Goal: Entertainment & Leisure: Browse casually

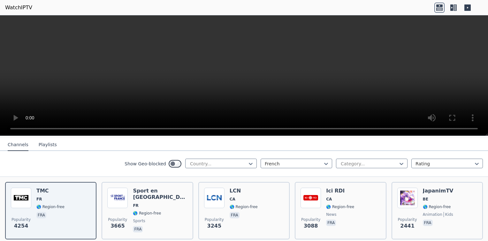
scroll to position [87, 0]
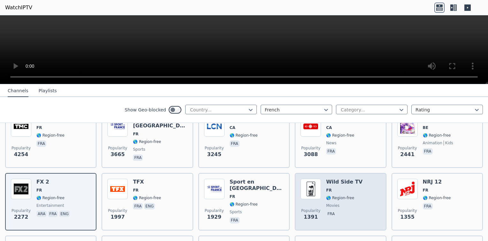
click at [319, 199] on div "Popularity 1391 Wild Side TV FR 🌎 Region-free movies fra" at bounding box center [340, 202] width 80 height 46
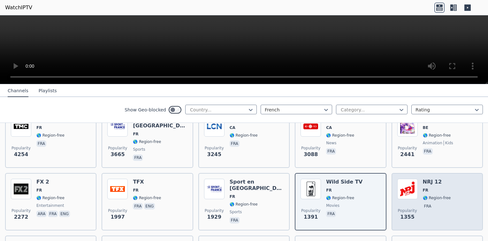
scroll to position [194, 0]
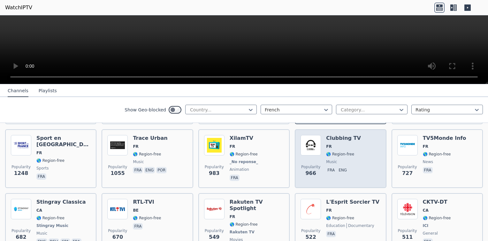
click at [332, 159] on span "music" at bounding box center [343, 161] width 35 height 5
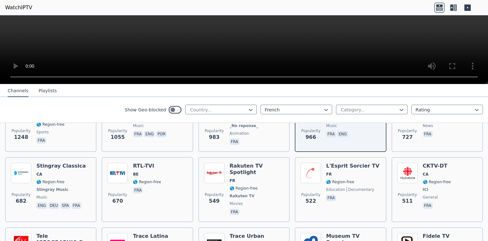
scroll to position [272, 0]
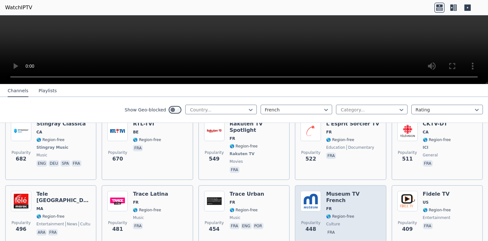
click at [362, 214] on span "🌎 Region-free" at bounding box center [353, 216] width 54 height 5
click at [361, 214] on span "🌎 Region-free" at bounding box center [353, 216] width 54 height 5
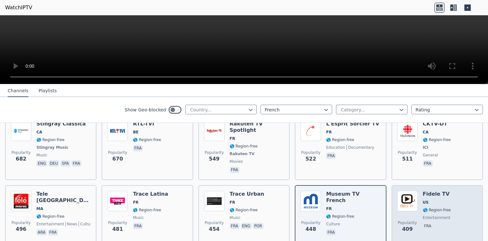
click at [453, 195] on div "Popularity 409 Fidele TV US 🌎 Region-free entertainment fra" at bounding box center [437, 214] width 80 height 46
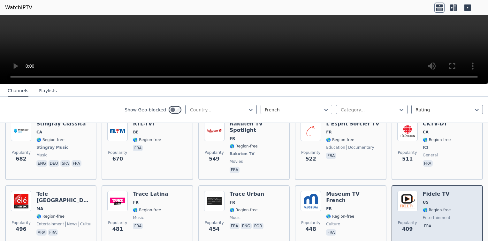
click at [453, 195] on div "Popularity 409 Fidele TV US 🌎 Region-free entertainment fra" at bounding box center [437, 214] width 80 height 46
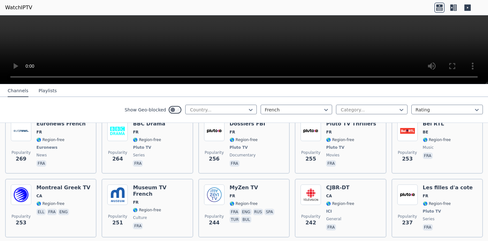
scroll to position [481, 0]
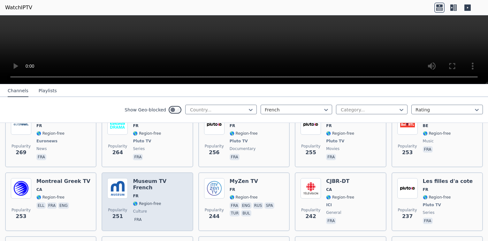
click at [175, 209] on span "culture" at bounding box center [160, 211] width 54 height 5
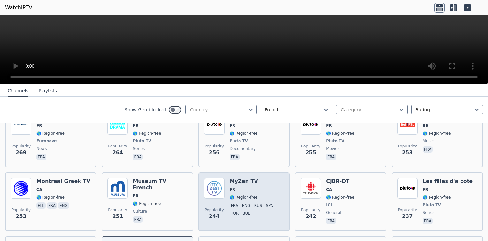
click at [246, 202] on span "fra eng rus spa tur bul" at bounding box center [257, 209] width 54 height 15
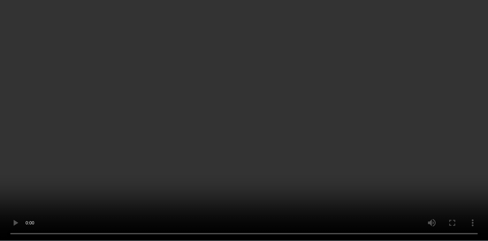
scroll to position [801, 0]
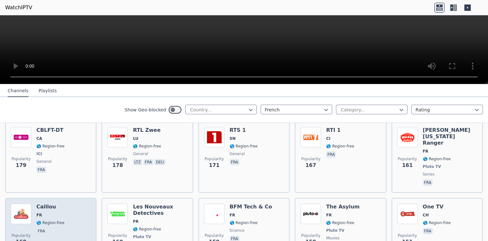
click at [59, 204] on div "Caillou FR 🌎 Region-free fra" at bounding box center [50, 231] width 28 height 54
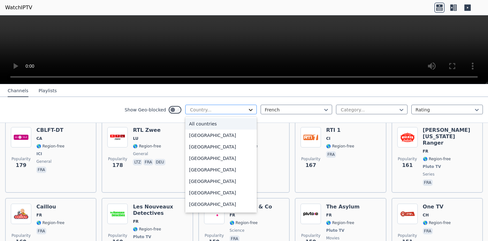
click at [247, 109] on icon at bounding box center [250, 110] width 6 height 6
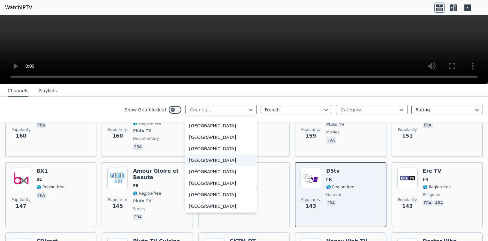
scroll to position [2192, 0]
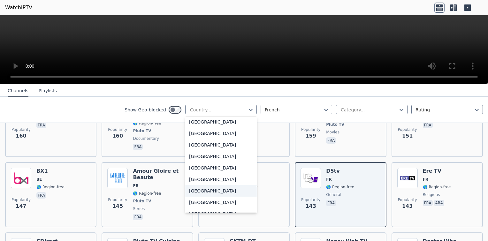
click at [203, 192] on div "[GEOGRAPHIC_DATA]" at bounding box center [221, 190] width 72 height 11
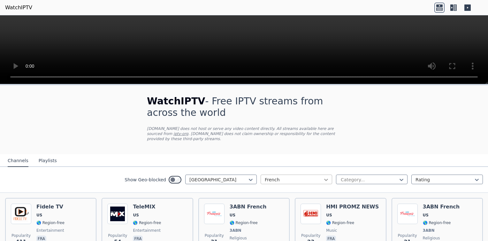
click at [323, 177] on icon at bounding box center [326, 180] width 6 height 6
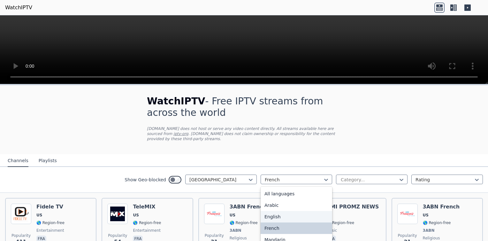
click at [276, 212] on div "English" at bounding box center [297, 216] width 72 height 11
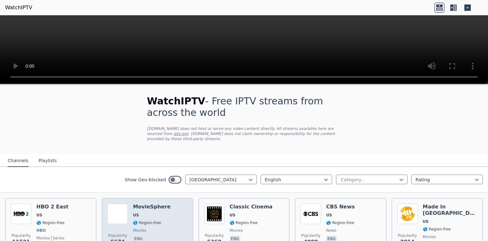
click at [163, 215] on div "Popularity 5674 MovieSphere US 🌎 Region-free movies eng" at bounding box center [147, 227] width 80 height 47
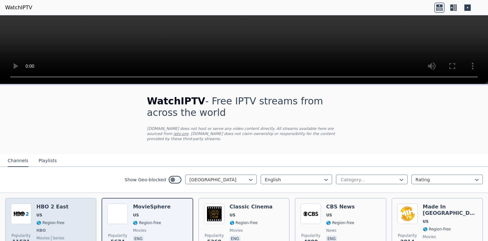
click at [67, 216] on div "Popularity 11521 HBO 2 East US 🌎 Region-free HBO movies series eng spa" at bounding box center [51, 227] width 80 height 47
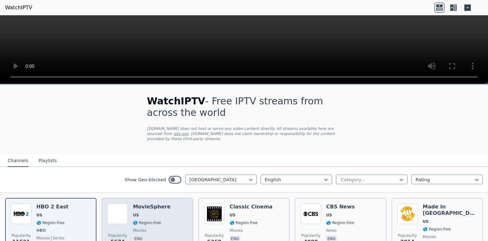
click at [178, 204] on div "Popularity 5674 MovieSphere US 🌎 Region-free movies eng" at bounding box center [147, 227] width 80 height 47
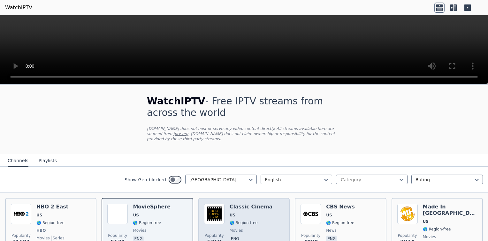
click at [258, 213] on span "US" at bounding box center [251, 215] width 43 height 5
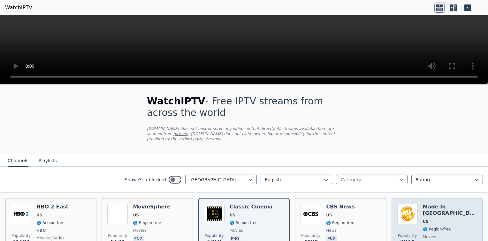
click at [417, 207] on div "Popularity 2814 Made In [GEOGRAPHIC_DATA] [GEOGRAPHIC_DATA] 🌎 Region-free movie…" at bounding box center [437, 227] width 80 height 47
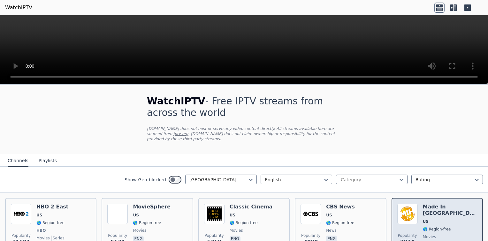
scroll to position [106, 0]
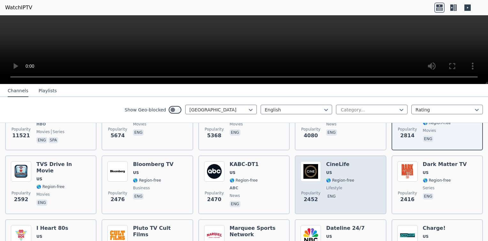
click at [321, 162] on div "Popularity 2452 CineLife US 🌎 Region-free lifestyle eng" at bounding box center [340, 184] width 80 height 47
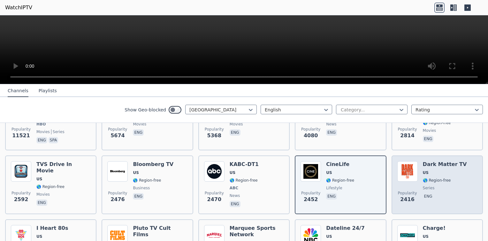
click at [445, 178] on span "🌎 Region-free" at bounding box center [445, 180] width 44 height 5
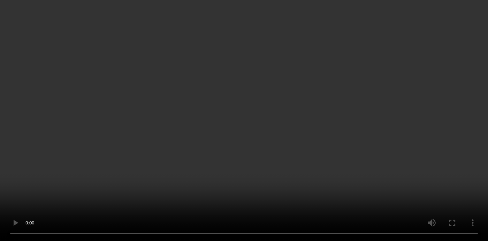
scroll to position [532, 0]
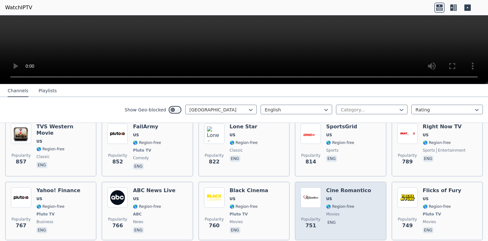
click at [347, 187] on div "Cine Romantico US 🌎 Region-free movies eng" at bounding box center [348, 210] width 45 height 47
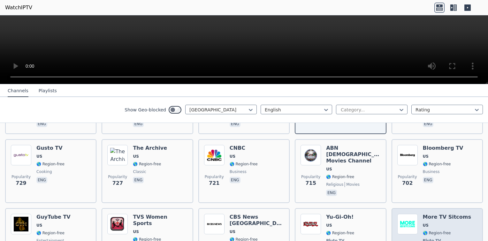
click at [404, 216] on div "Popularity 631" at bounding box center [407, 241] width 20 height 54
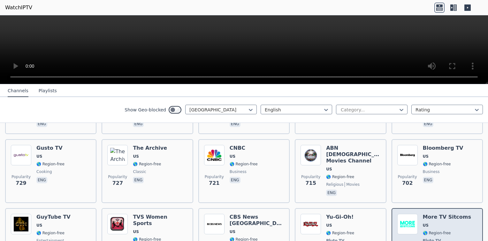
click at [404, 216] on div "Popularity 631" at bounding box center [407, 241] width 20 height 54
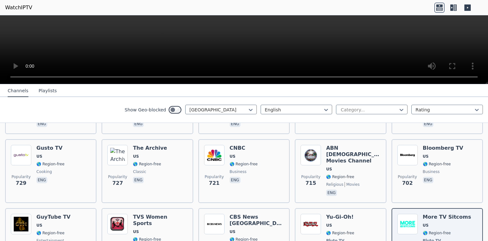
click at [356, 6] on header "WatchIPTV" at bounding box center [244, 7] width 488 height 15
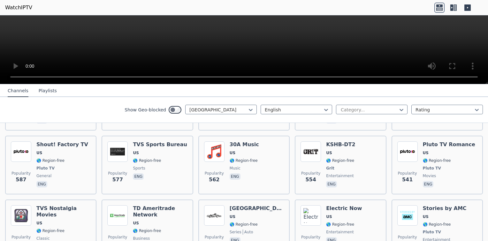
scroll to position [958, 0]
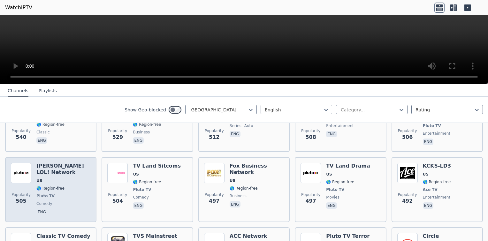
click at [55, 201] on span "comedy" at bounding box center [63, 203] width 54 height 5
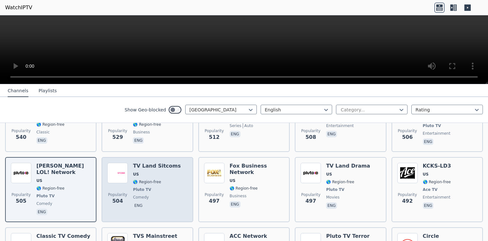
click at [134, 179] on span "🌎 Region-free" at bounding box center [147, 181] width 28 height 5
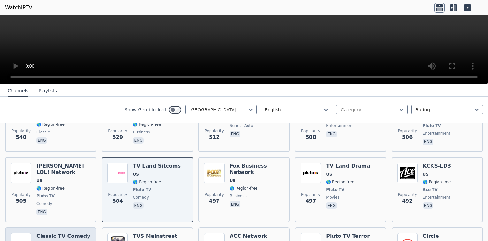
click at [59, 241] on span "US" at bounding box center [63, 244] width 54 height 5
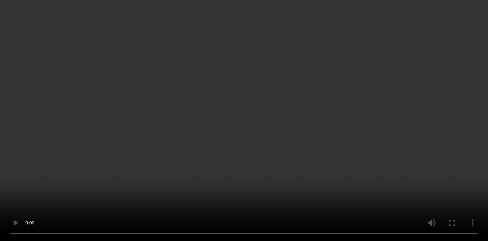
scroll to position [1277, 0]
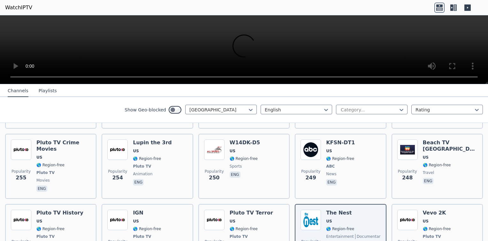
scroll to position [1490, 0]
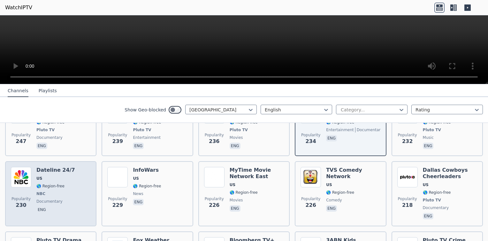
click at [52, 207] on span "eng" at bounding box center [55, 211] width 39 height 8
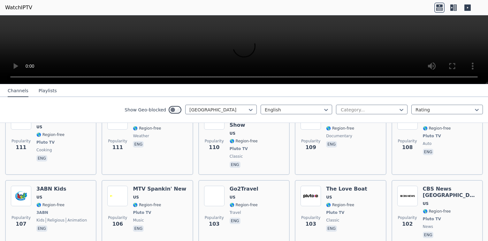
scroll to position [2767, 0]
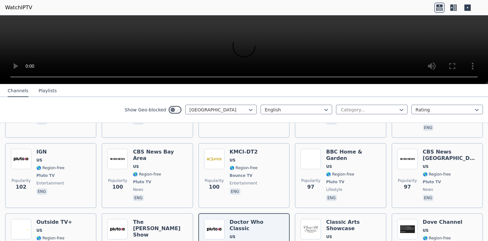
scroll to position [2980, 0]
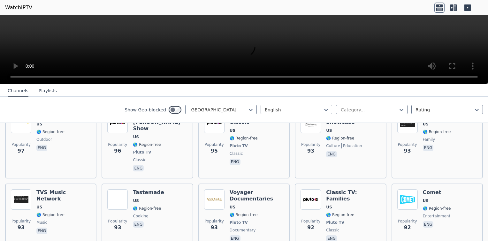
scroll to position [3086, 0]
